Goal: Task Accomplishment & Management: Complete application form

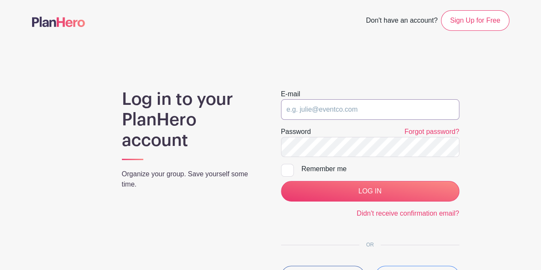
click at [306, 109] on input "email" at bounding box center [370, 109] width 178 height 21
type input "[EMAIL_ADDRESS][DOMAIN_NAME]"
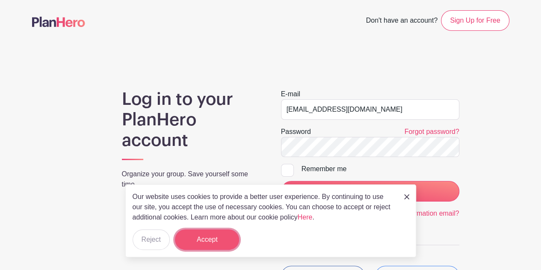
click at [209, 236] on button "Accept" at bounding box center [207, 239] width 64 height 21
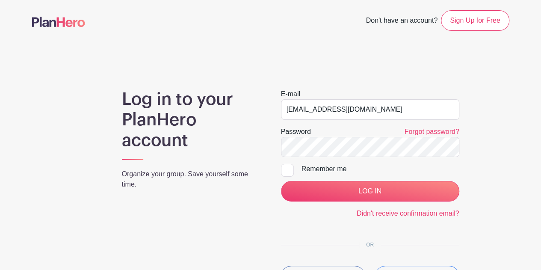
click at [281, 170] on div at bounding box center [287, 170] width 13 height 13
click at [281, 169] on input "Remember me" at bounding box center [284, 167] width 6 height 6
checkbox input "true"
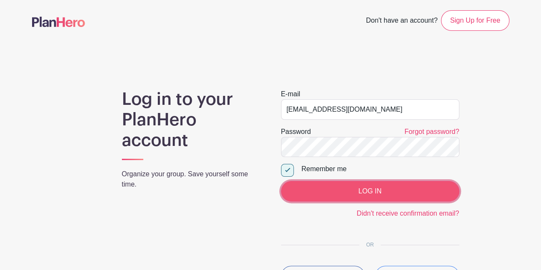
click at [340, 194] on input "LOG IN" at bounding box center [370, 191] width 178 height 21
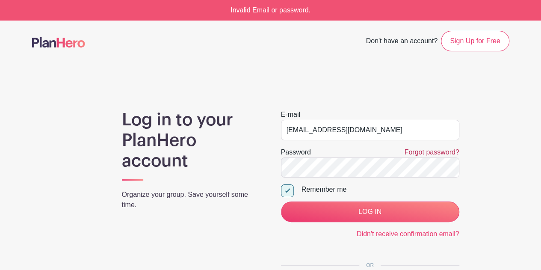
click at [441, 153] on link "Forgot password?" at bounding box center [431, 151] width 55 height 7
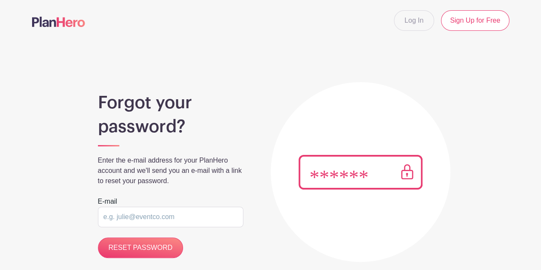
click at [173, 212] on input "email" at bounding box center [170, 216] width 145 height 21
type input "[EMAIL_ADDRESS][DOMAIN_NAME]"
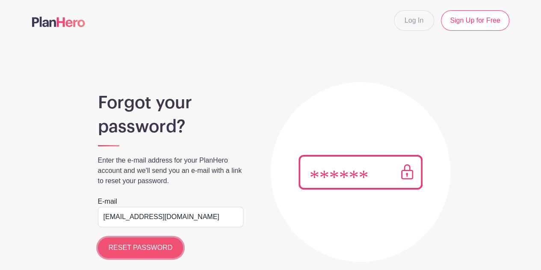
click at [141, 242] on input "RESET PASSWORD" at bounding box center [140, 247] width 85 height 21
